Goal: Transaction & Acquisition: Purchase product/service

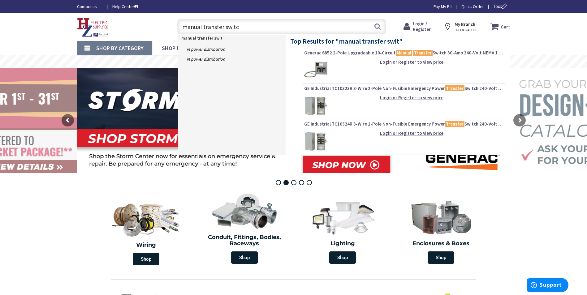
type input "manual transfer switch"
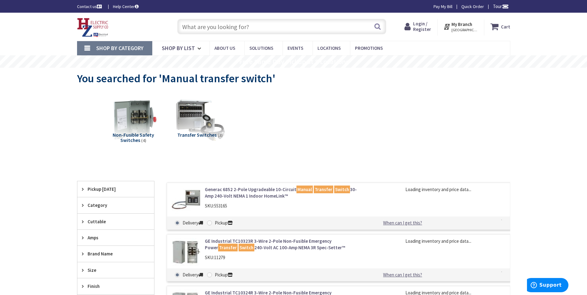
click at [465, 25] on strong "My Branch" at bounding box center [461, 24] width 21 height 6
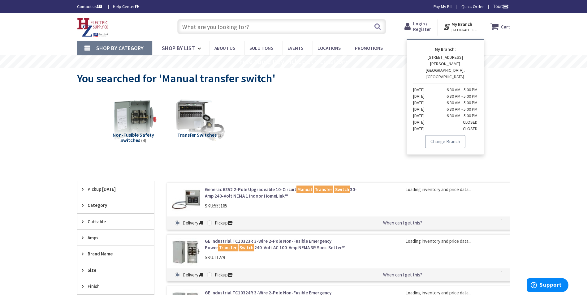
click at [446, 135] on link "Change Branch" at bounding box center [445, 141] width 40 height 13
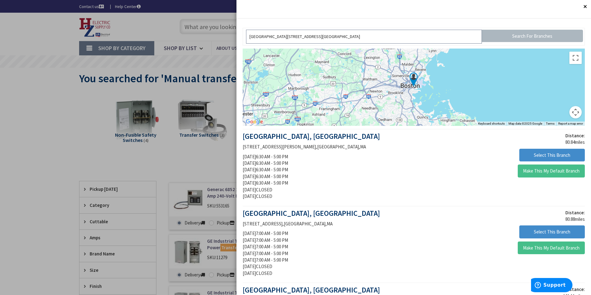
drag, startPoint x: 237, startPoint y: 43, endPoint x: 166, endPoint y: 45, distance: 70.2
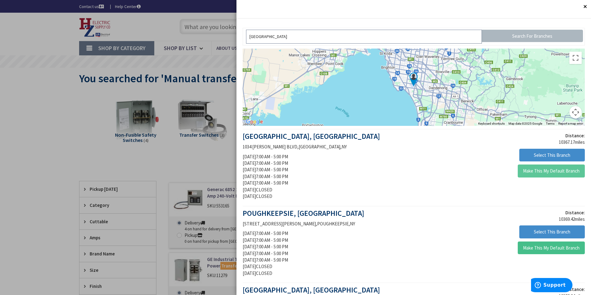
type input "[GEOGRAPHIC_DATA]"
click at [538, 170] on button "Make This My Default Branch" at bounding box center [551, 171] width 67 height 13
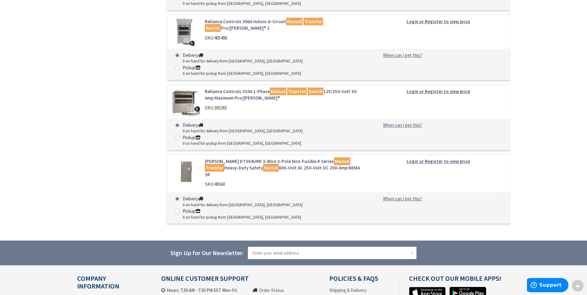
scroll to position [448, 0]
click at [300, 158] on link "Eaton DT364URK 3-Wire 3-Pole Non-Fusible K Series Manual Transfer Heavy-Duty Sa…" at bounding box center [283, 168] width 157 height 20
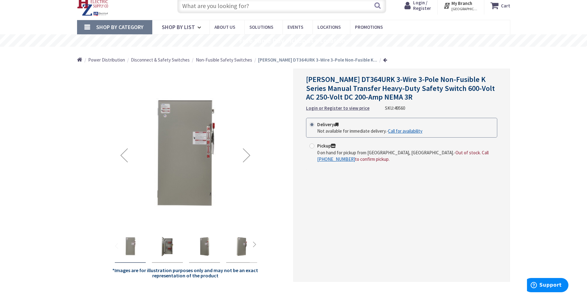
scroll to position [31, 0]
